Goal: Contribute content: Add original content to the website for others to see

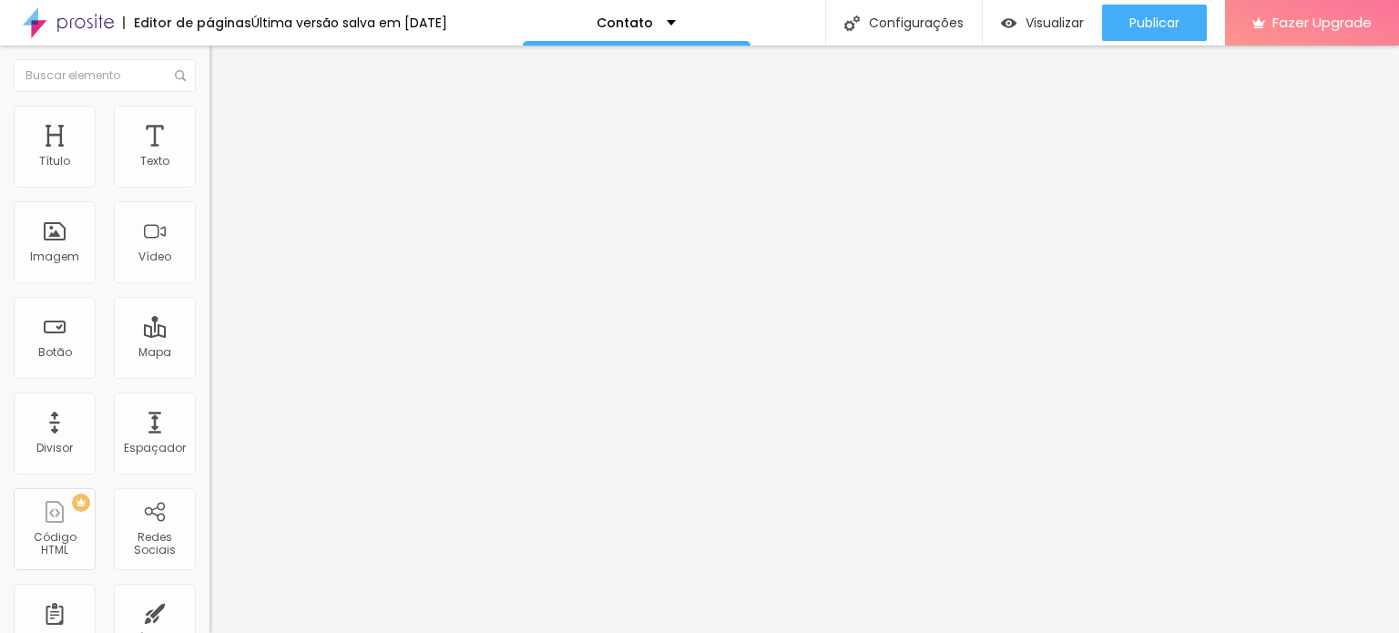
drag, startPoint x: 88, startPoint y: 405, endPoint x: 0, endPoint y: 407, distance: 88.3
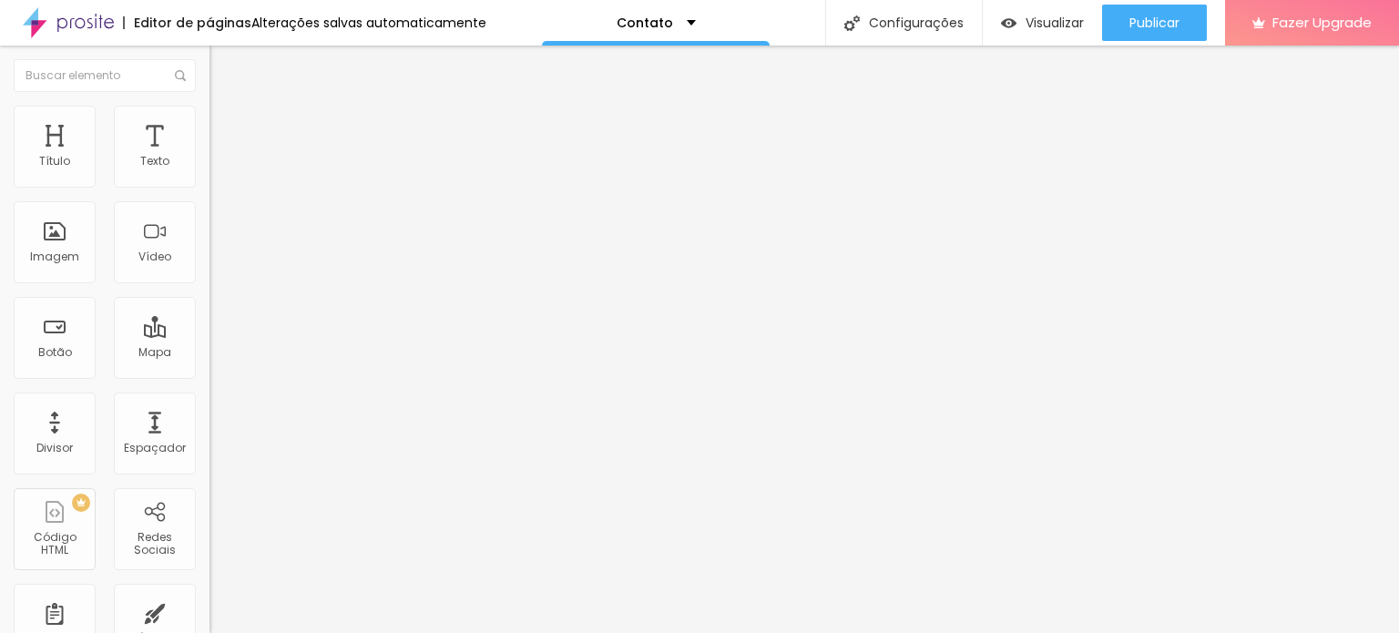
paste input "[DOMAIN_NAME][URL]"
type input "[URL][DOMAIN_NAME]"
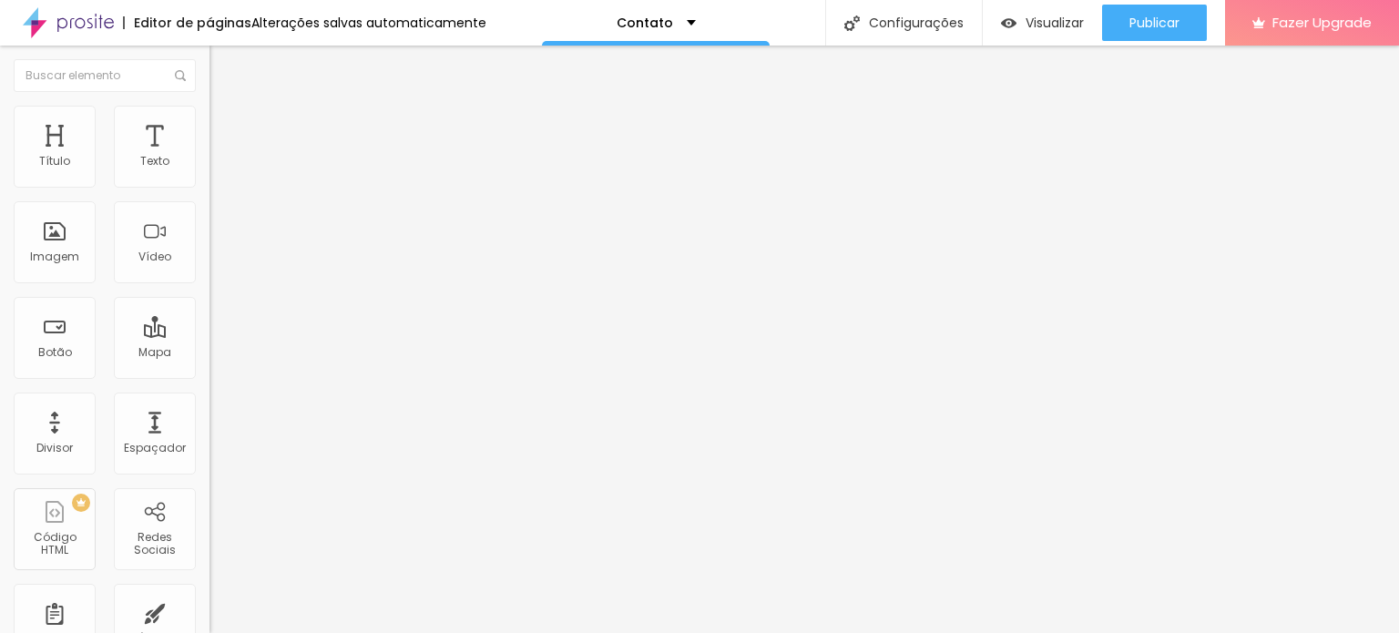
click at [209, 571] on div "Editar Redes Sociais Conteúdo Estilo Avançado Instagram Rede social Instagram E…" at bounding box center [313, 339] width 209 height 587
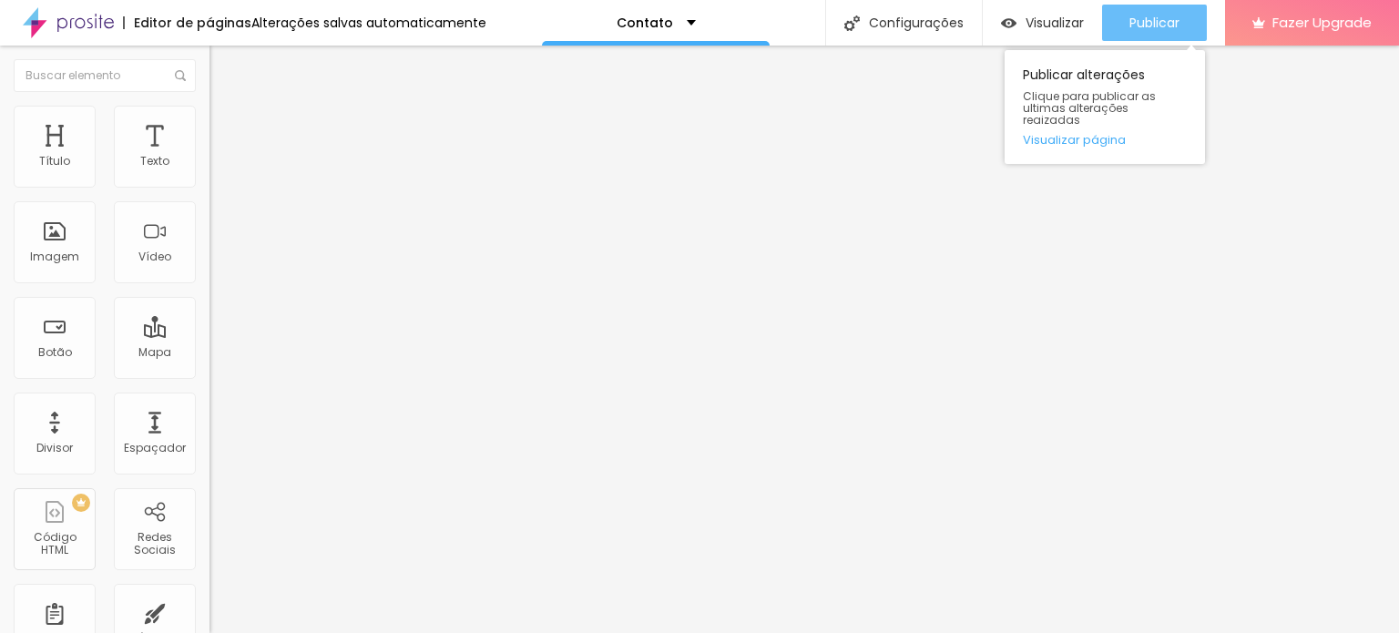
click at [1130, 33] on div "Publicar" at bounding box center [1154, 23] width 50 height 36
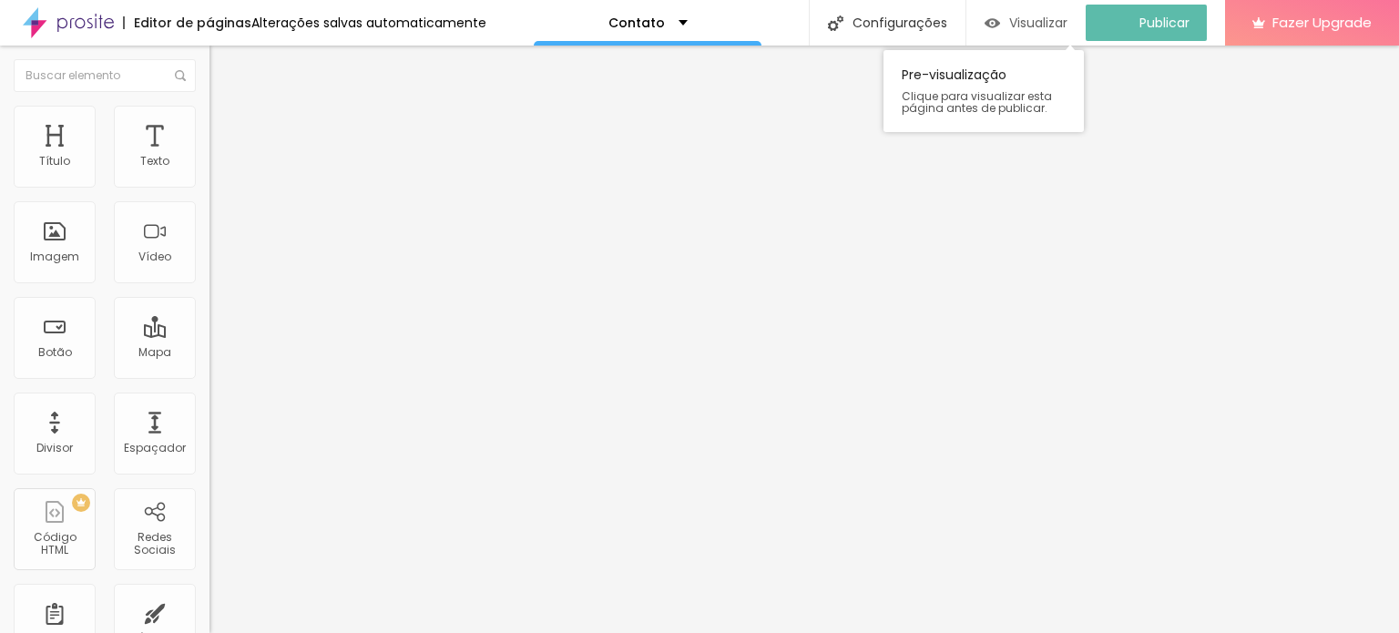
click at [997, 25] on img "button" at bounding box center [991, 22] width 15 height 15
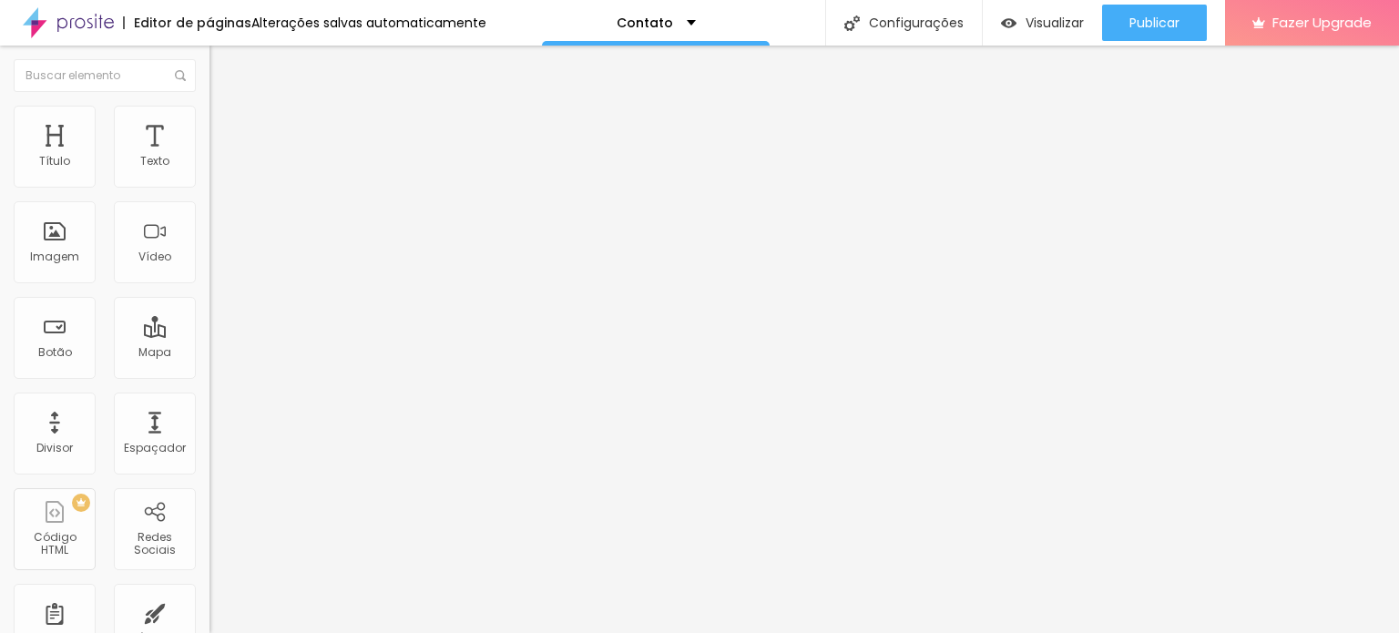
click at [81, 23] on img at bounding box center [68, 23] width 91 height 46
